Goal: Task Accomplishment & Management: Manage account settings

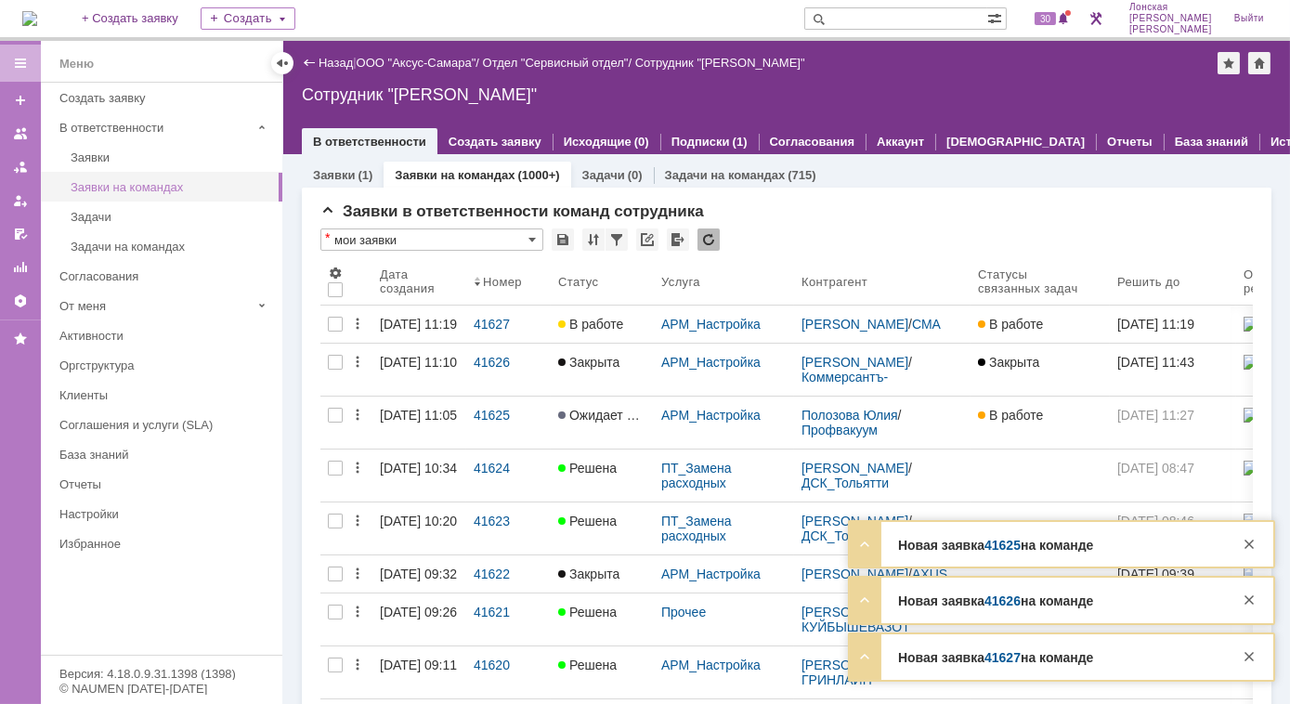
click at [124, 184] on div "Заявки на командах" at bounding box center [171, 187] width 201 height 14
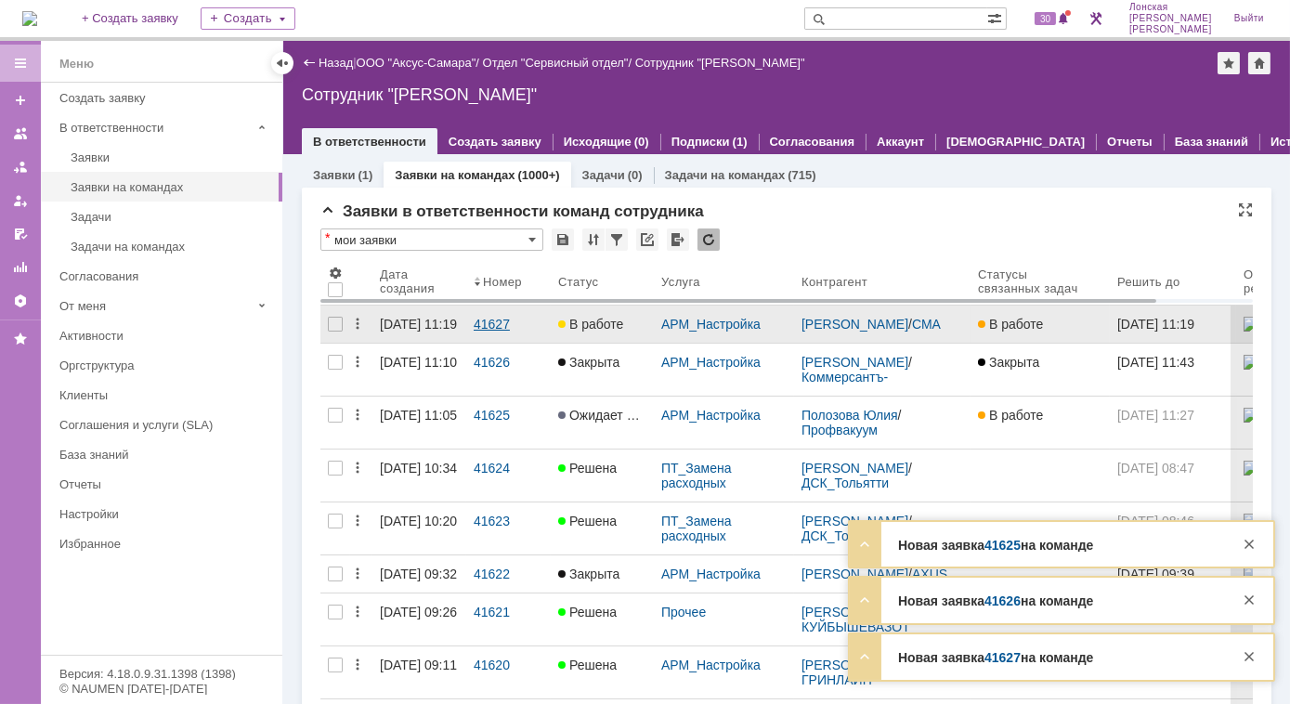
click at [490, 321] on div "41627" at bounding box center [509, 324] width 70 height 15
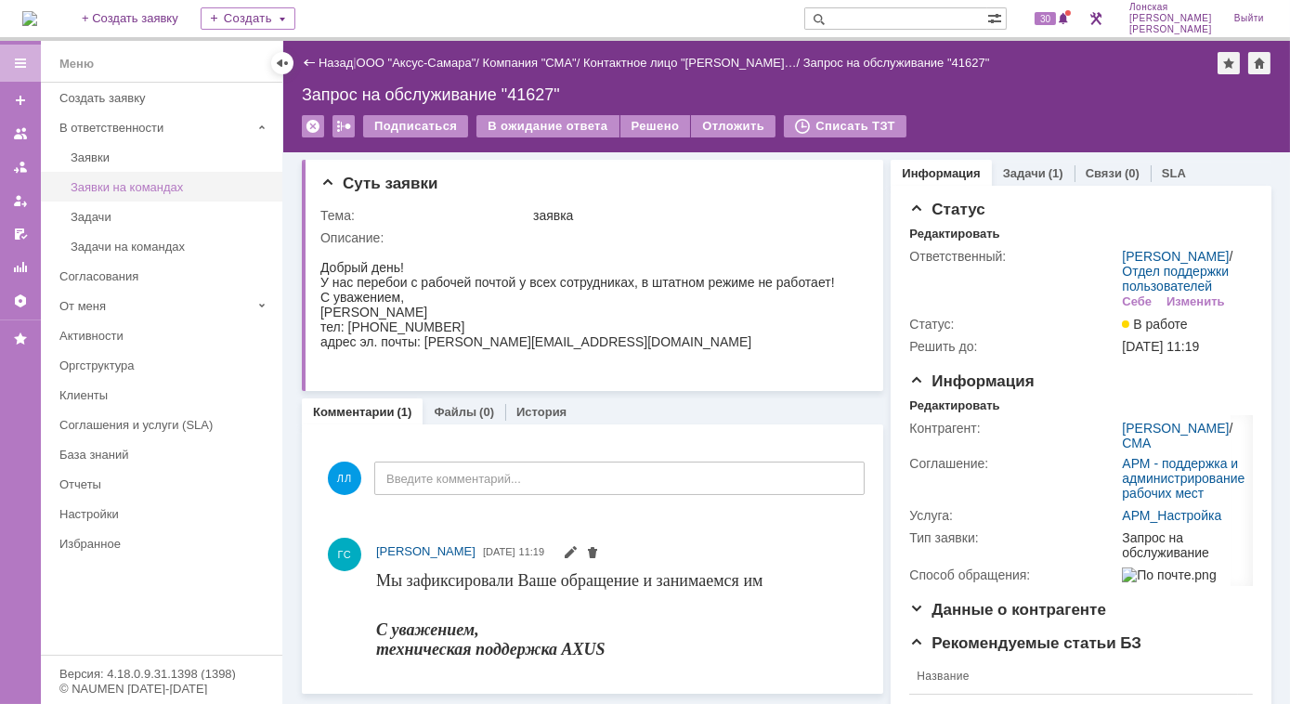
click at [128, 181] on div "Заявки на командах" at bounding box center [171, 187] width 201 height 14
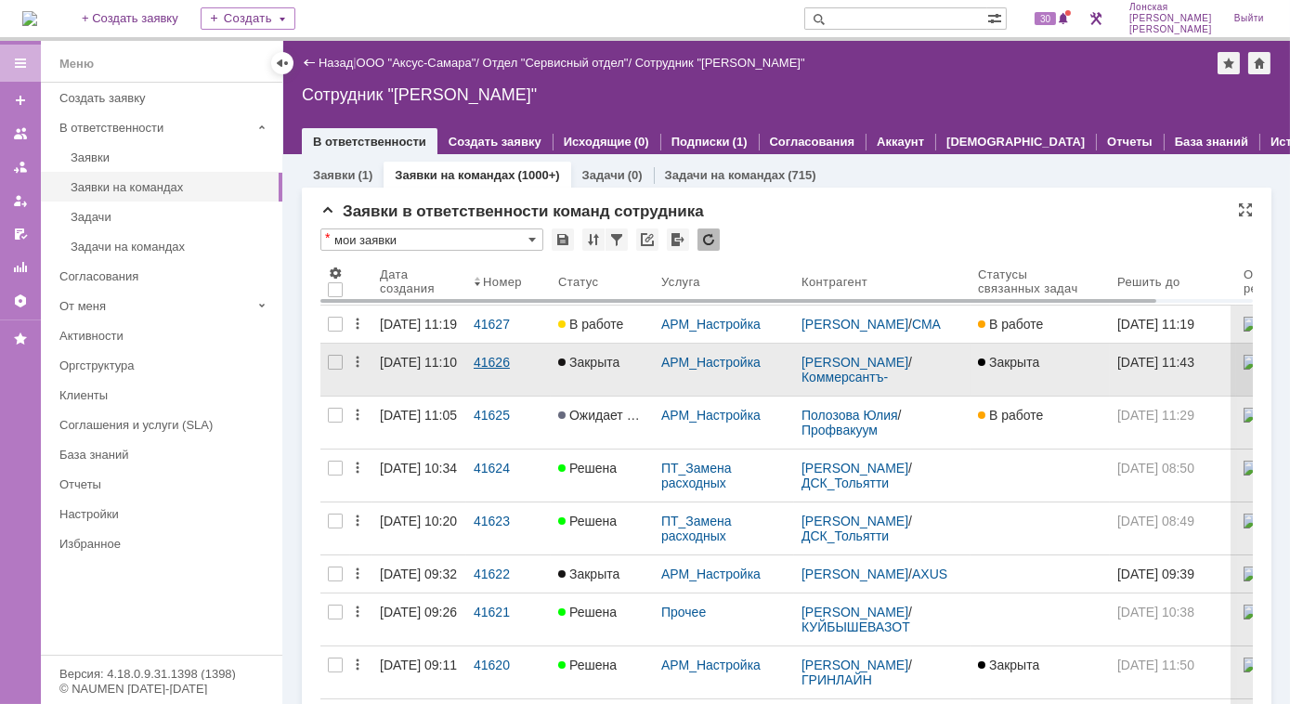
click at [480, 370] on div "41626" at bounding box center [509, 362] width 70 height 15
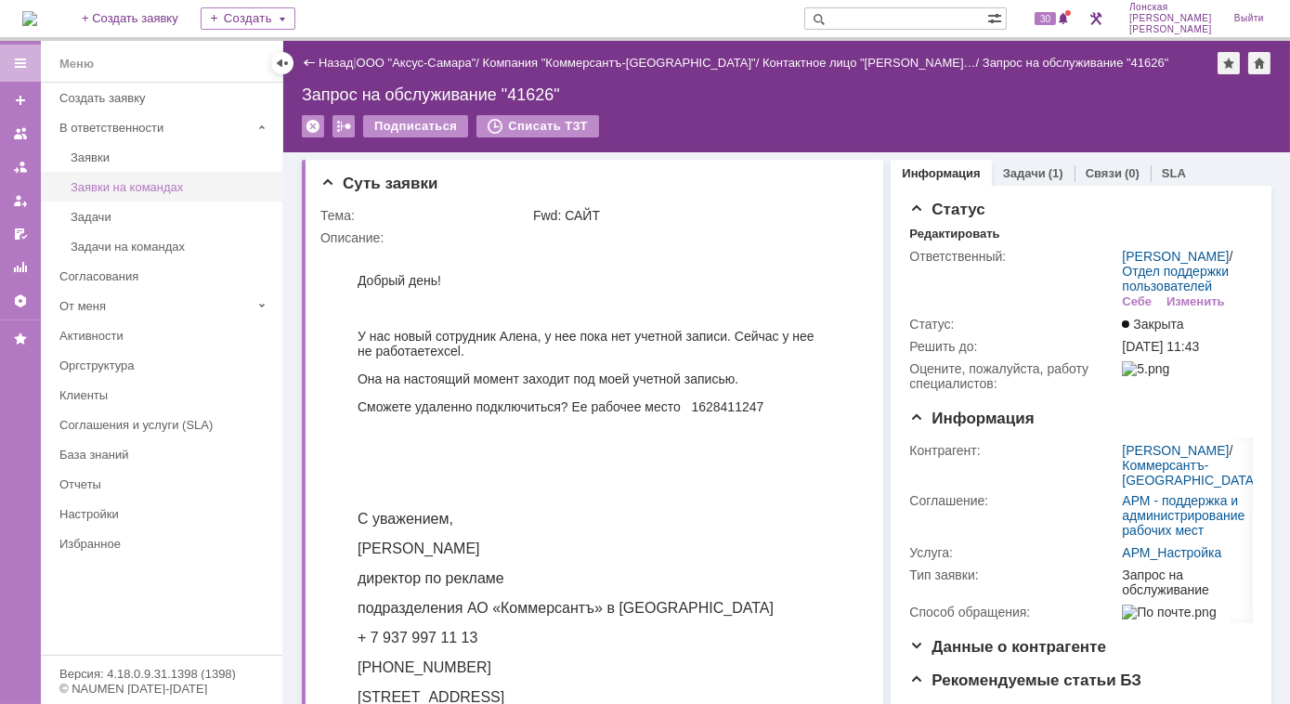
click at [109, 181] on div "Заявки на командах" at bounding box center [171, 187] width 201 height 14
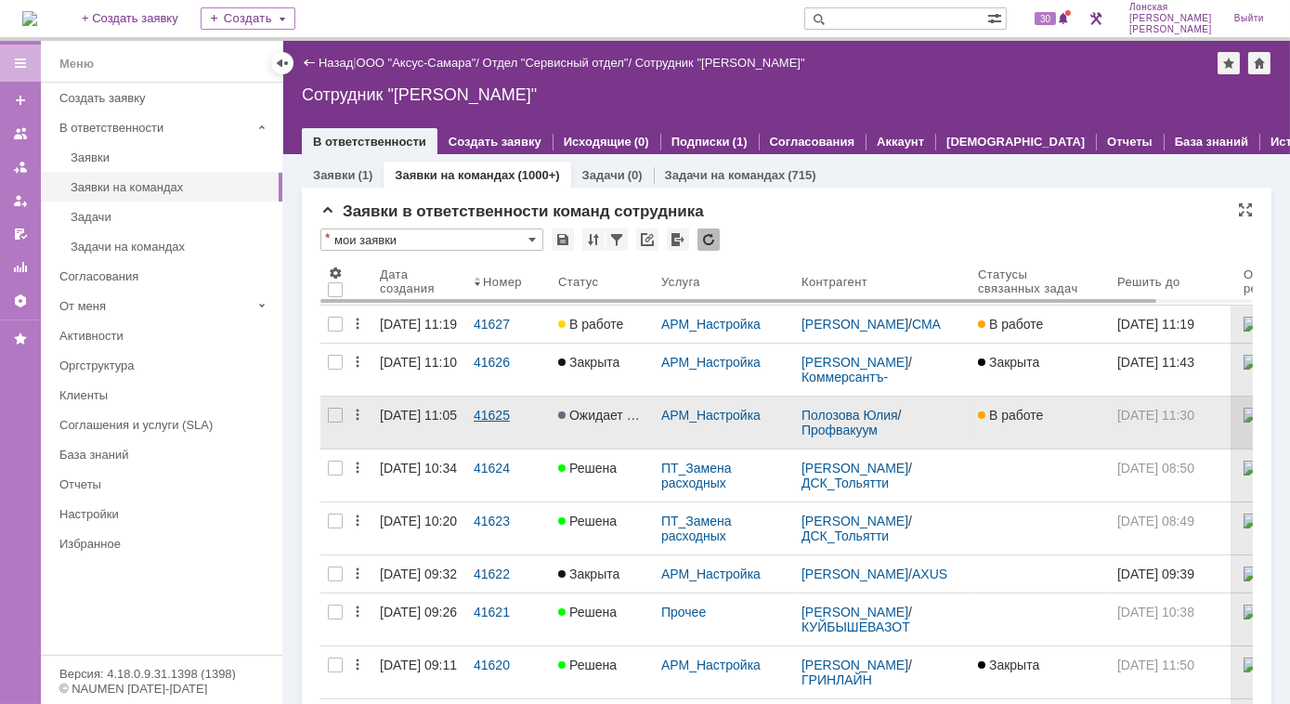
click at [485, 423] on div "41625" at bounding box center [509, 415] width 70 height 15
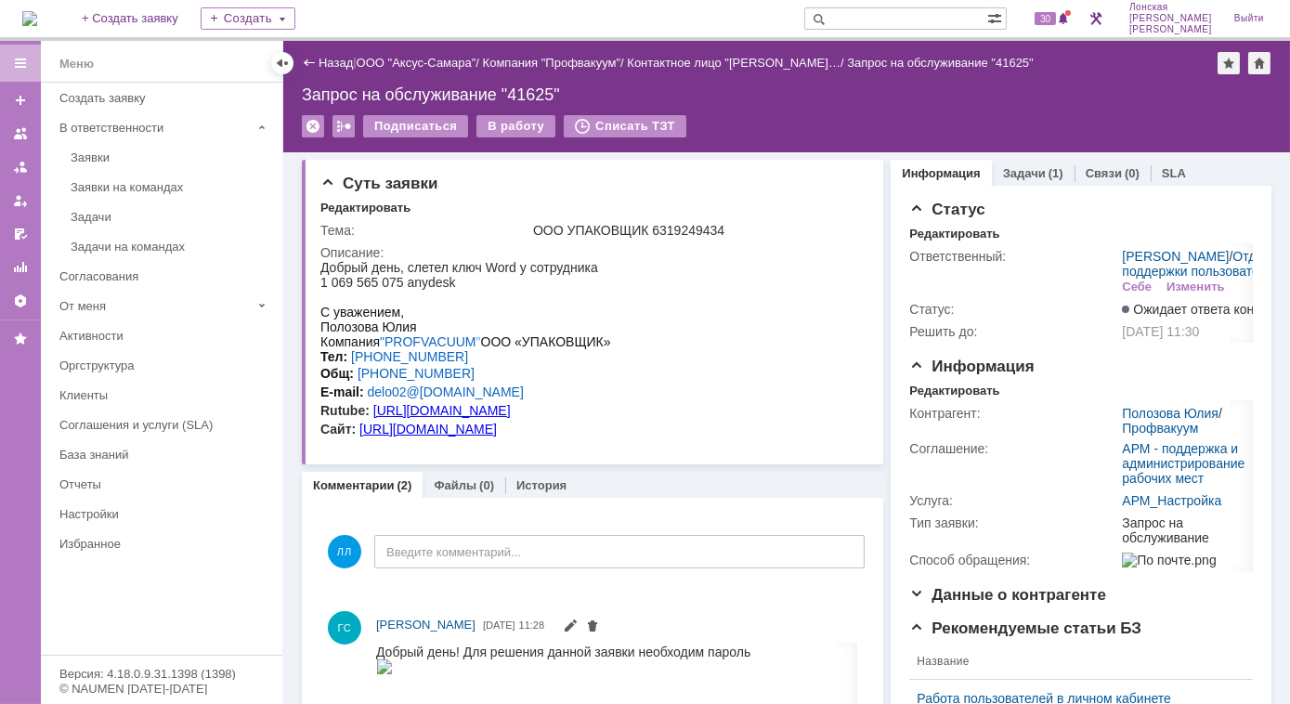
click at [88, 173] on link "Заявки на командах" at bounding box center [170, 187] width 215 height 29
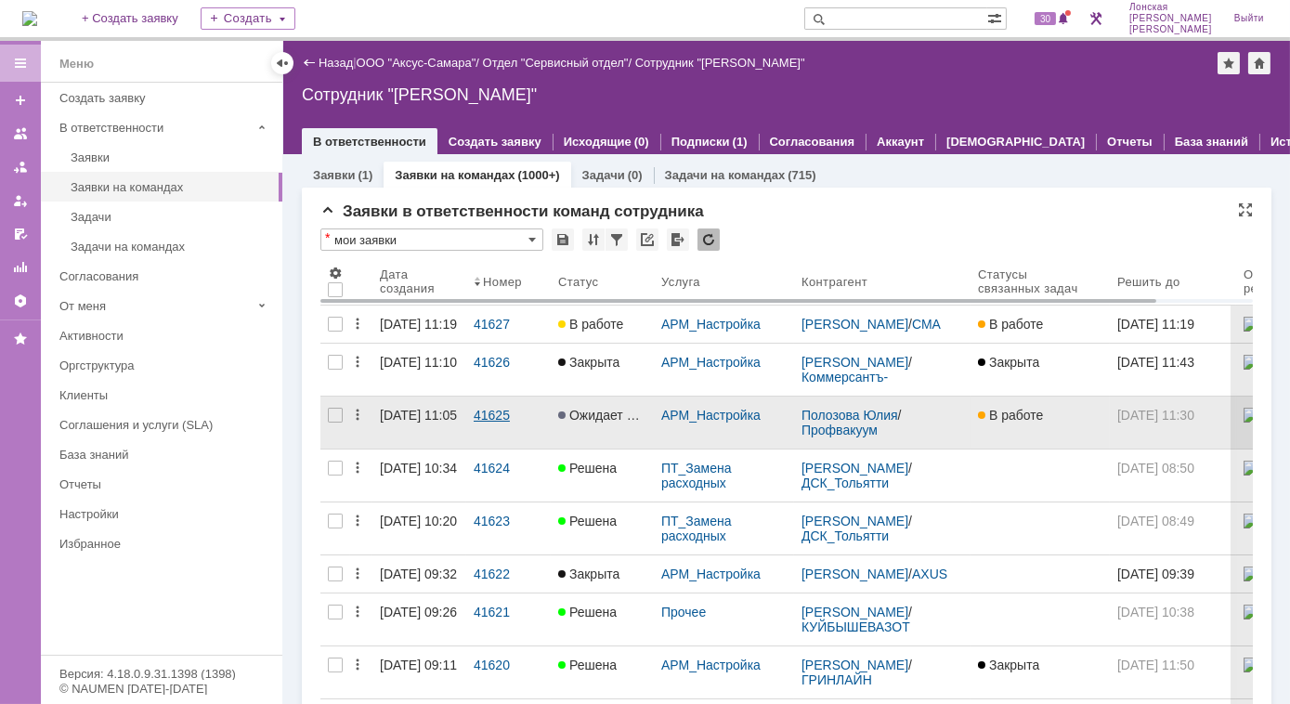
click at [479, 423] on div "41625" at bounding box center [509, 415] width 70 height 15
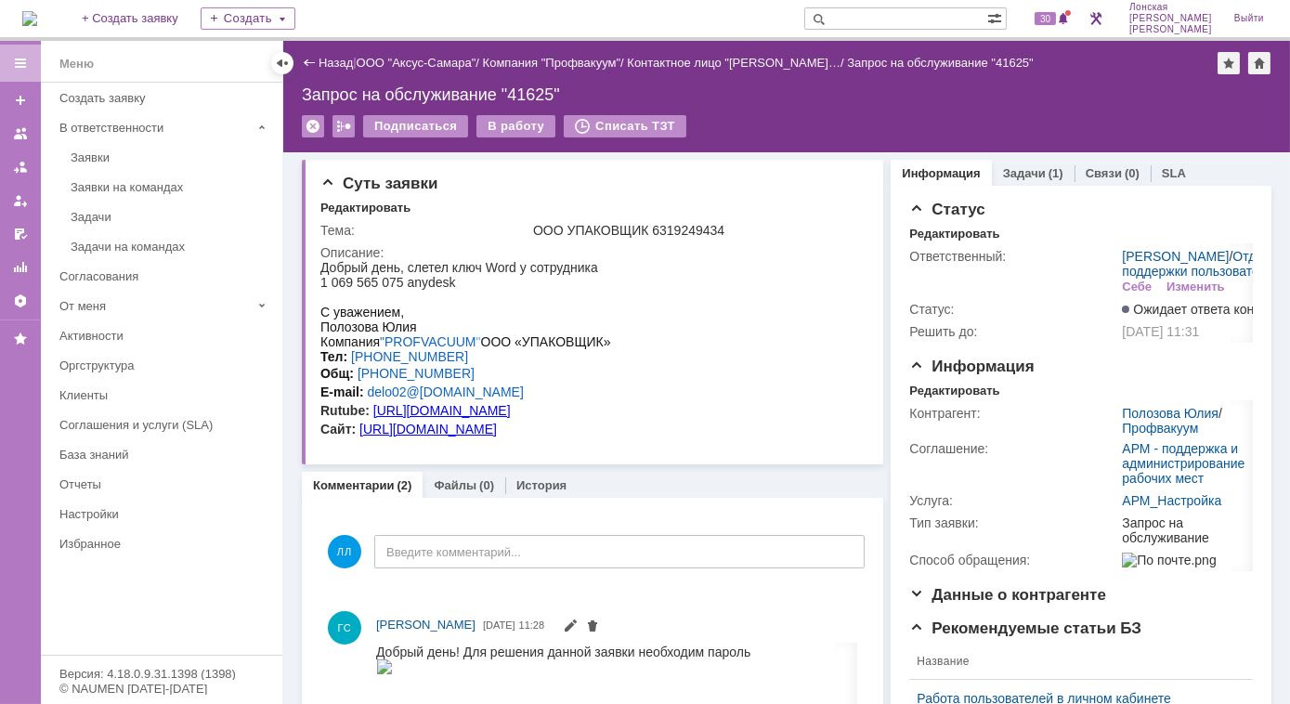
click at [106, 190] on div "Заявки на командах" at bounding box center [171, 187] width 201 height 14
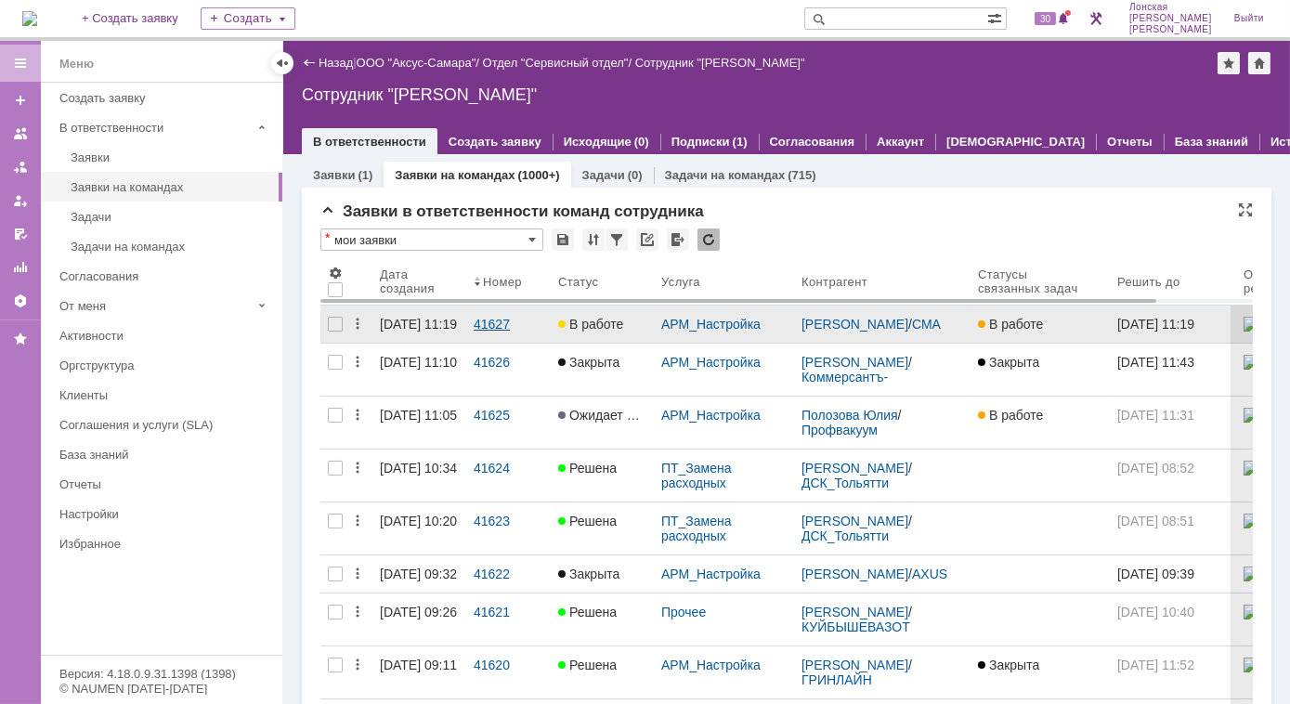
click at [489, 324] on div "41627" at bounding box center [509, 324] width 70 height 15
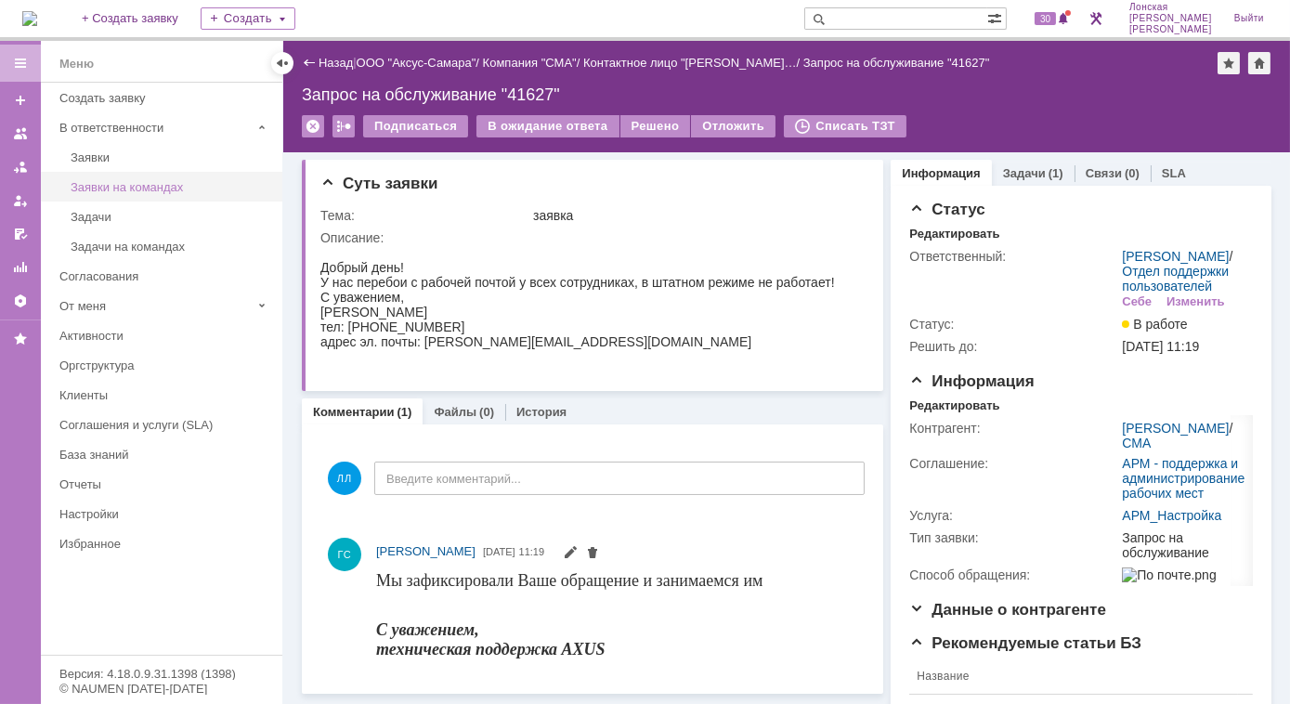
click at [97, 189] on div "Заявки на командах" at bounding box center [171, 187] width 201 height 14
